Goal: Information Seeking & Learning: Learn about a topic

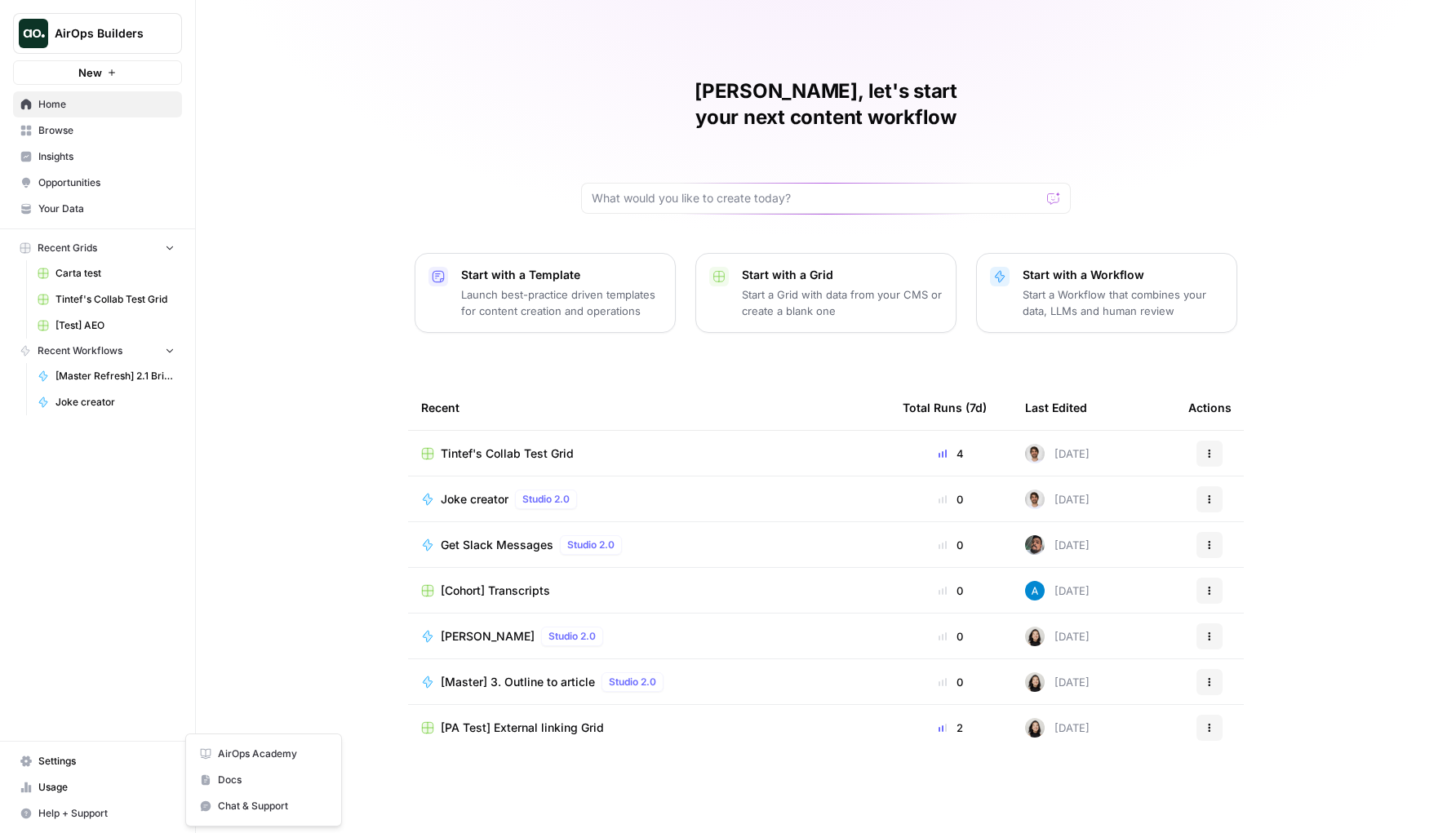
click at [53, 818] on span "Help + Support" at bounding box center [106, 813] width 137 height 14
click at [164, 685] on div "AirOps Builders New Home Browse Insights Opportunities Your Data Recent Grids C…" at bounding box center [97, 416] width 195 height 833
click at [145, 808] on span "Help + Support" at bounding box center [106, 813] width 137 height 14
click at [211, 676] on div "[PERSON_NAME], let's start your next content workflow Start with a Template Lau…" at bounding box center [826, 416] width 1260 height 833
click at [123, 802] on button "Help + Support" at bounding box center [97, 813] width 169 height 26
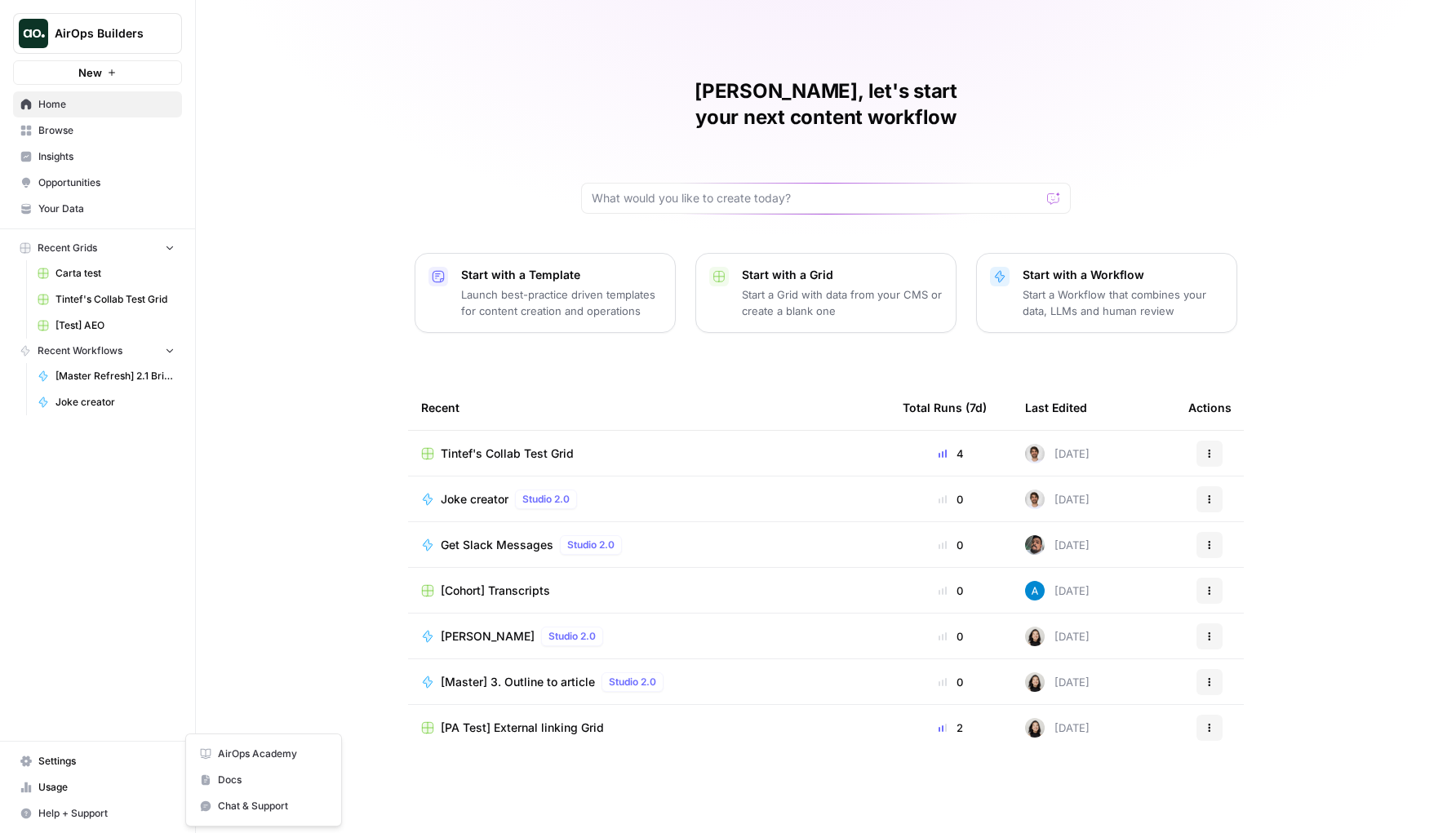
click at [143, 704] on div "AirOps Builders New Home Browse Insights Opportunities Your Data Recent Grids C…" at bounding box center [97, 416] width 195 height 833
click at [150, 669] on div "AirOps Builders New Home Browse Insights Opportunities Your Data Recent Grids C…" at bounding box center [97, 416] width 195 height 833
click at [82, 819] on span "Help + Support" at bounding box center [106, 813] width 137 height 14
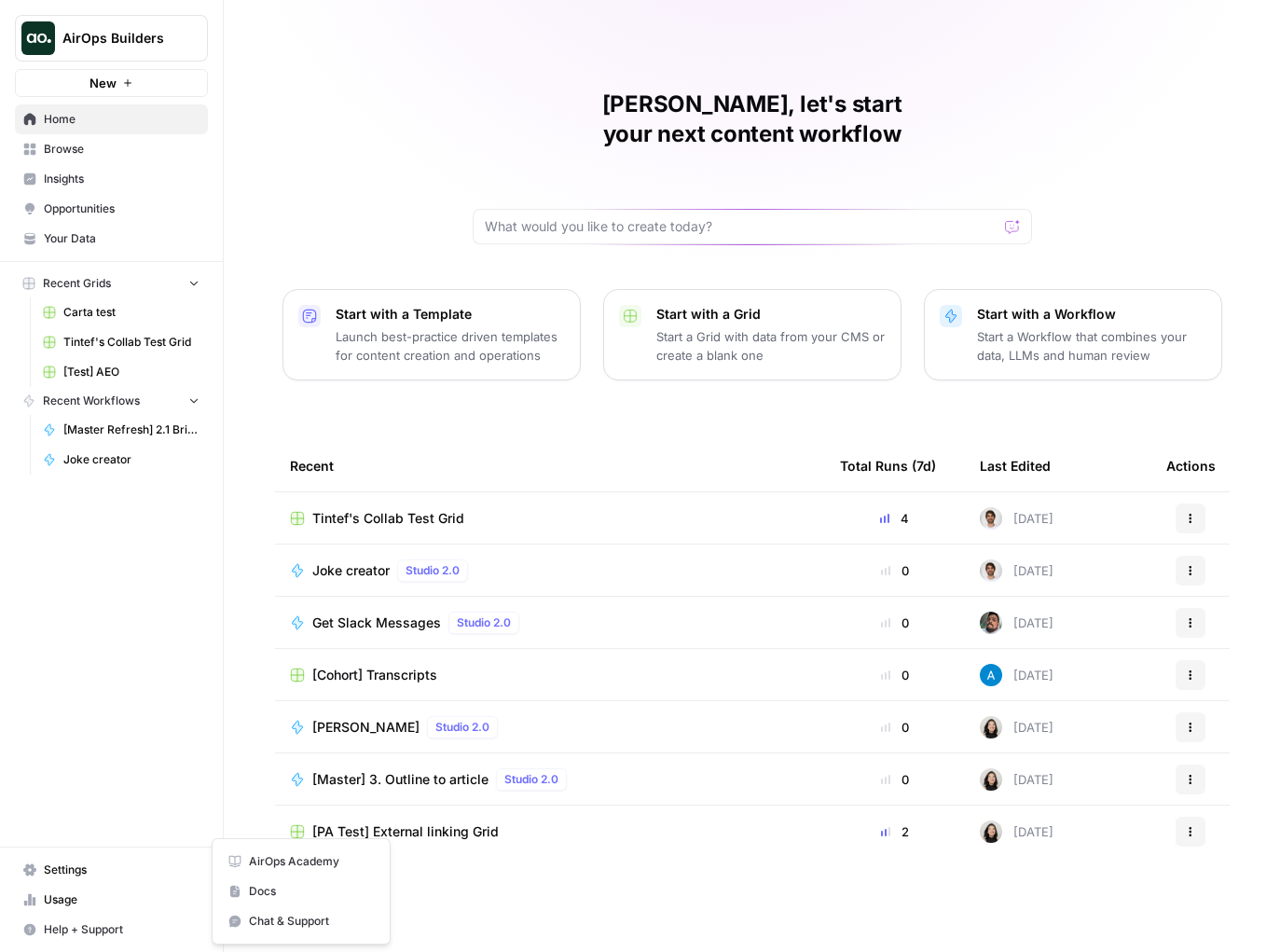
click at [142, 804] on div "AirOps Builders New Home Browse Insights Opportunities Your Data Recent Grids C…" at bounding box center [111, 476] width 223 height 952
click at [136, 933] on span "Help + Support" at bounding box center [121, 929] width 156 height 16
click at [258, 866] on span "AirOps Academy" at bounding box center [311, 860] width 125 height 16
